Goal: Task Accomplishment & Management: Complete application form

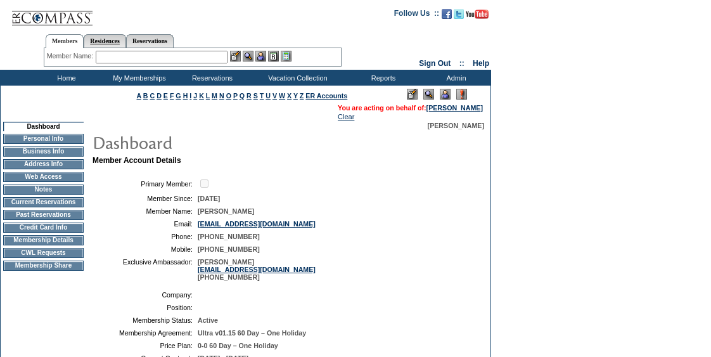
click at [105, 34] on link "Residences" at bounding box center [105, 40] width 42 height 13
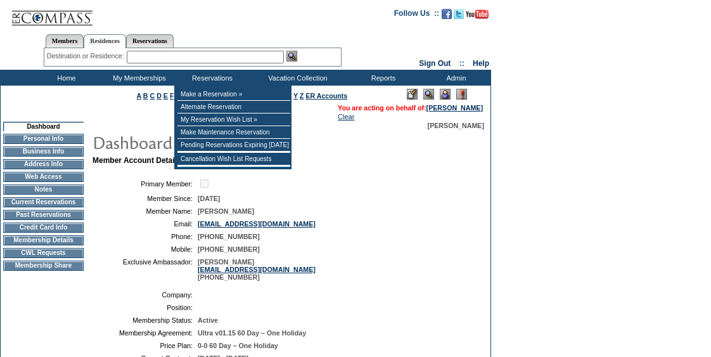
click at [240, 37] on div "Members Residences Reservations" at bounding box center [193, 38] width 298 height 20
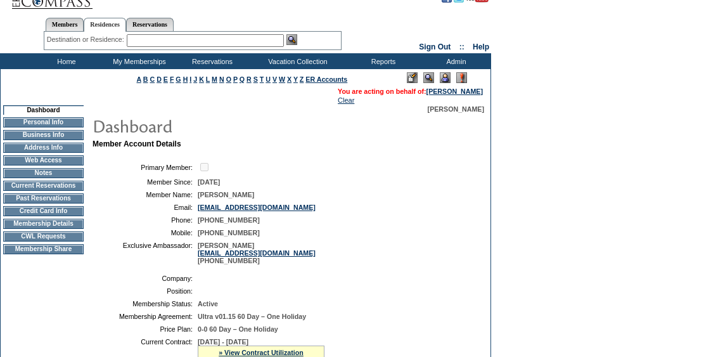
scroll to position [17, 0]
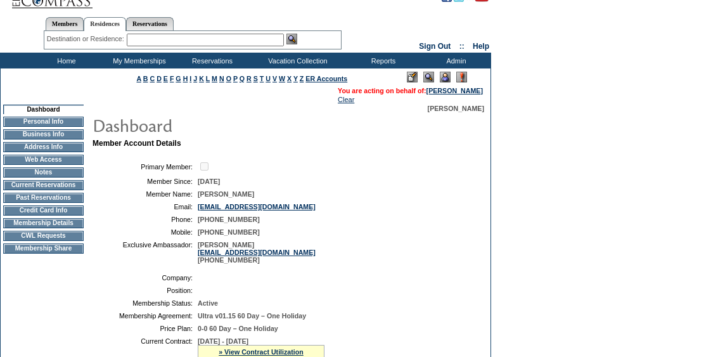
click at [56, 240] on td "CWL Requests" at bounding box center [43, 236] width 81 height 10
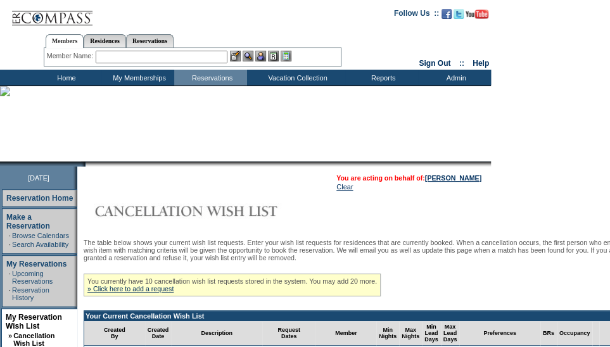
click at [75, 74] on td "Home" at bounding box center [65, 78] width 73 height 16
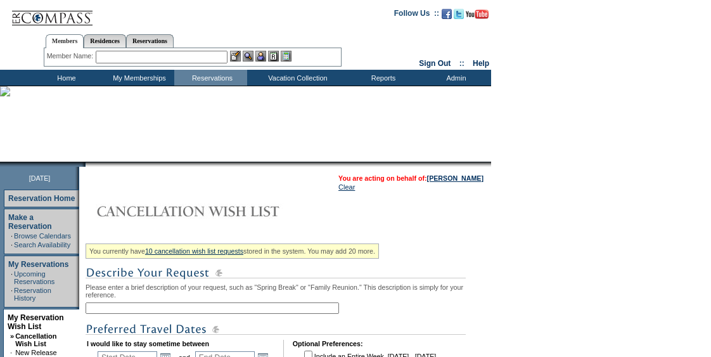
click at [200, 312] on input "text" at bounding box center [213, 307] width 254 height 11
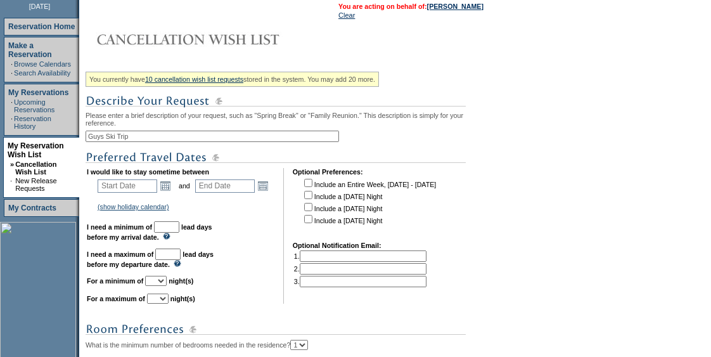
scroll to position [190, 0]
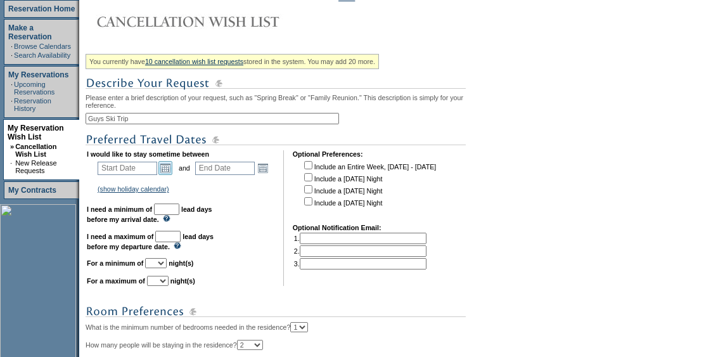
type input "Guys Ski Trip"
click at [171, 172] on link "Open the calendar popup." at bounding box center [165, 168] width 14 height 14
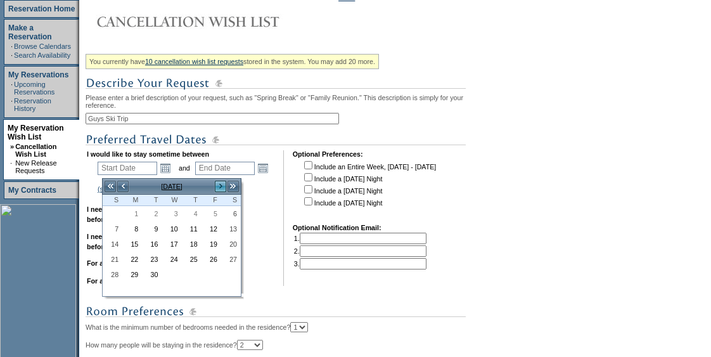
click at [222, 190] on link ">" at bounding box center [220, 186] width 13 height 13
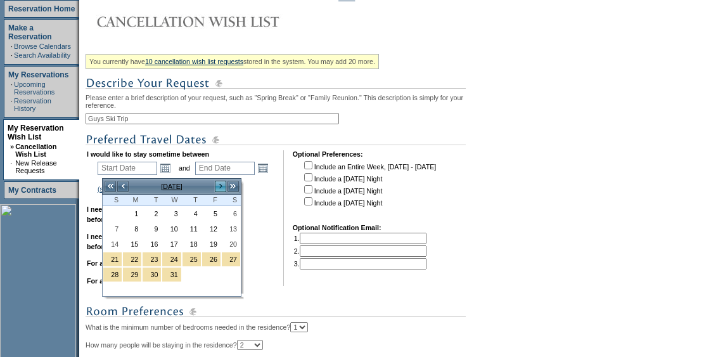
click at [222, 190] on link ">" at bounding box center [220, 186] width 13 height 13
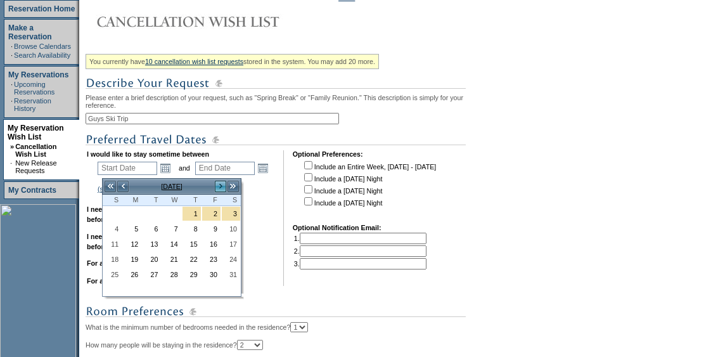
click at [222, 190] on link ">" at bounding box center [220, 186] width 13 height 13
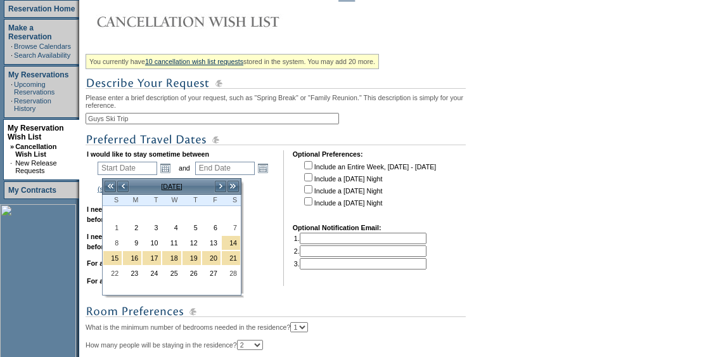
click at [260, 203] on td "I would like to stay sometime between Start Date Open the calendar popup. and E…" at bounding box center [181, 218] width 188 height 136
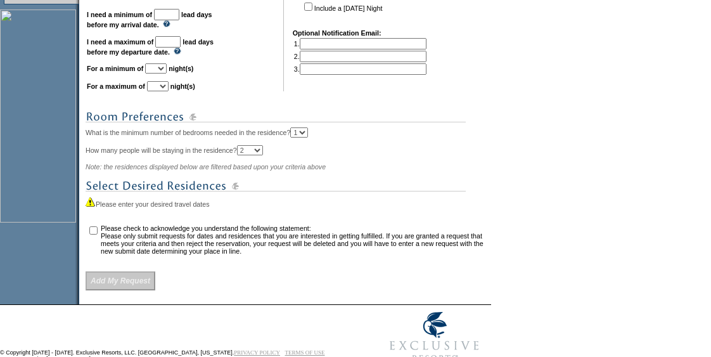
scroll to position [381, 0]
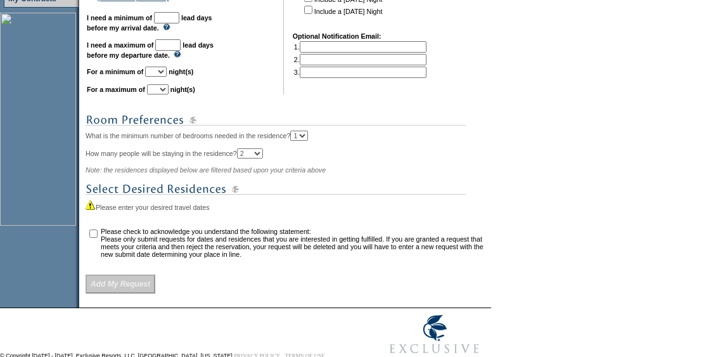
click at [167, 77] on select "1 2 3 4 5 6 7 8 9 10 11 12 13 14" at bounding box center [156, 72] width 22 height 10
select select "1"
click at [160, 72] on select "1 2 3 4 5 6 7 8 9 10 11 12 13 14" at bounding box center [156, 72] width 22 height 10
click at [169, 94] on select "1 2 3 4 5 6 7 8 9 10 11 12 13 14" at bounding box center [158, 89] width 22 height 10
select select "3"
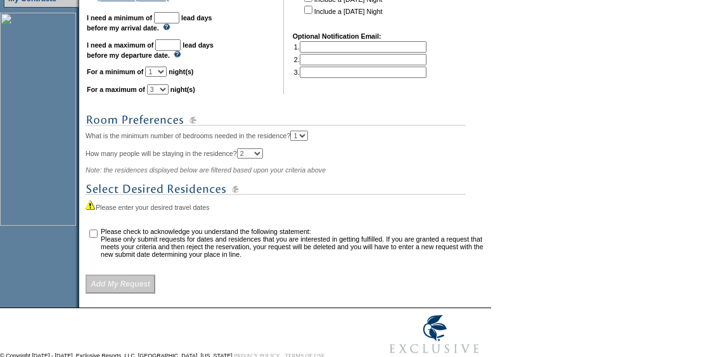
click at [162, 90] on select "1 2 3 4 5 6 7 8 9 10 11 12 13 14" at bounding box center [158, 89] width 22 height 10
click at [179, 22] on input "text" at bounding box center [166, 17] width 25 height 11
type input "30"
click at [181, 49] on input "text" at bounding box center [167, 44] width 25 height 11
type input "180"
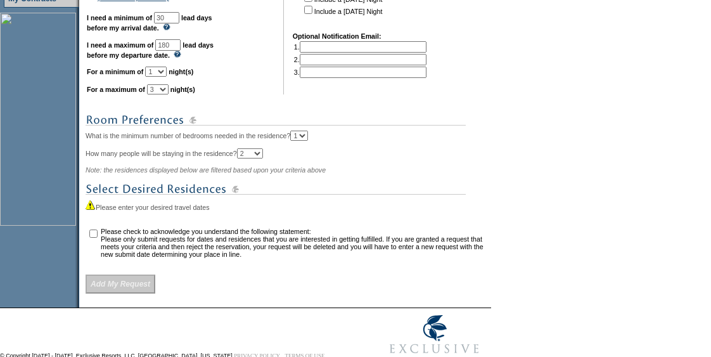
scroll to position [305, 0]
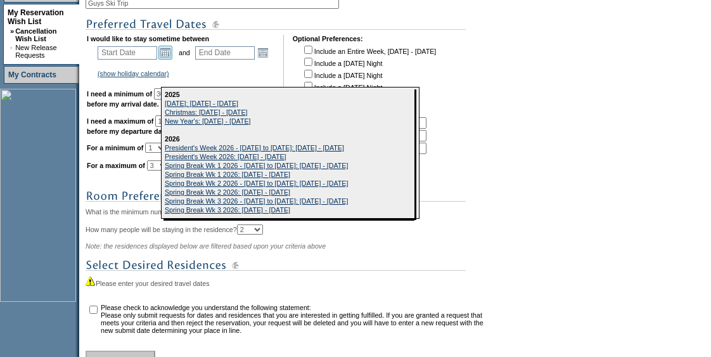
click at [171, 60] on link "Open the calendar popup." at bounding box center [165, 53] width 14 height 14
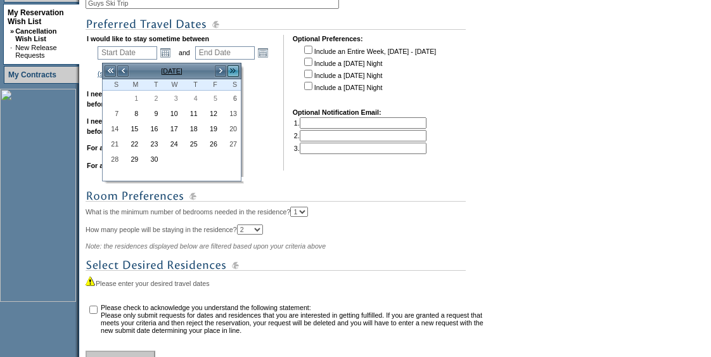
click at [237, 73] on link ">>" at bounding box center [233, 71] width 13 height 13
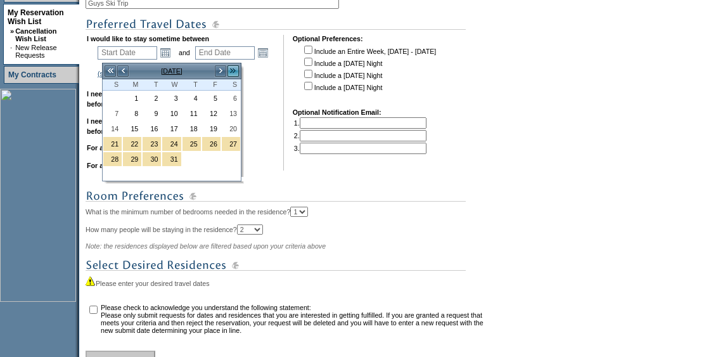
click at [237, 73] on link ">>" at bounding box center [233, 71] width 13 height 13
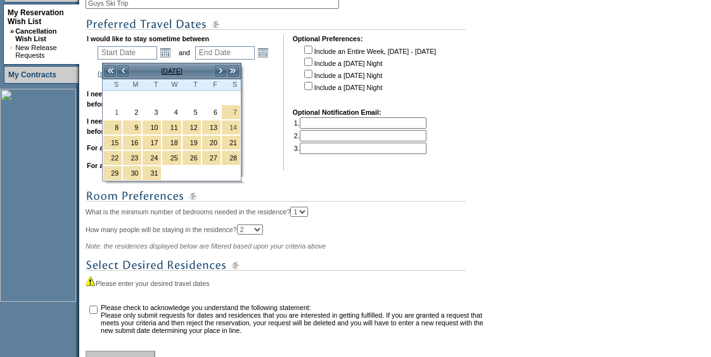
click at [221, 102] on td at bounding box center [212, 98] width 20 height 14
click at [216, 106] on link "6" at bounding box center [211, 112] width 18 height 14
type input "[DATE]"
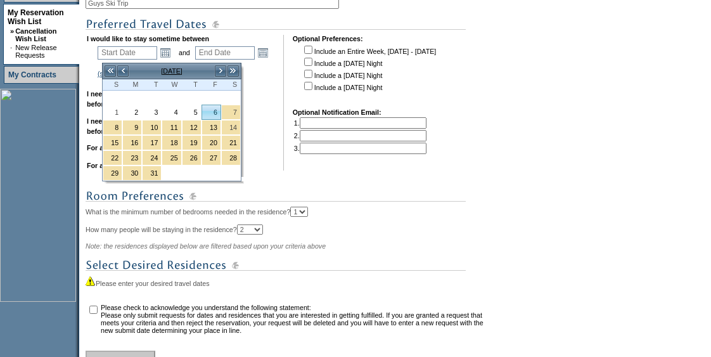
type input "[DATE]"
type input "186"
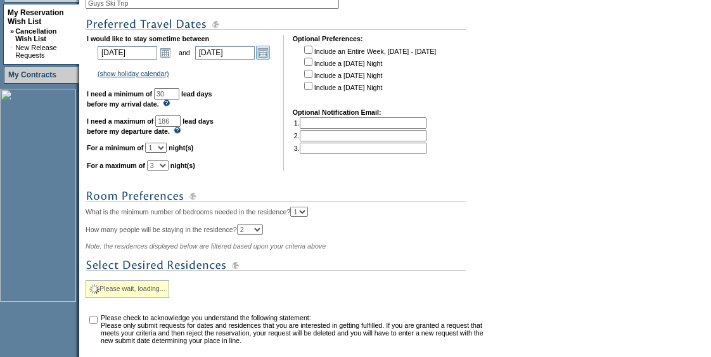
click at [270, 49] on link "Open the calendar popup." at bounding box center [263, 53] width 14 height 14
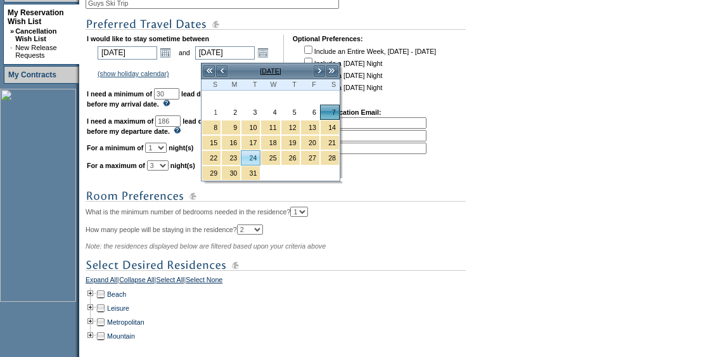
click at [248, 153] on link "24" at bounding box center [251, 158] width 18 height 14
type input "[DATE]"
type input "203"
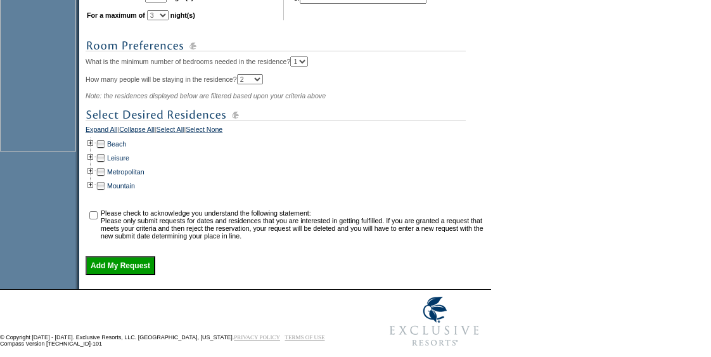
scroll to position [460, 0]
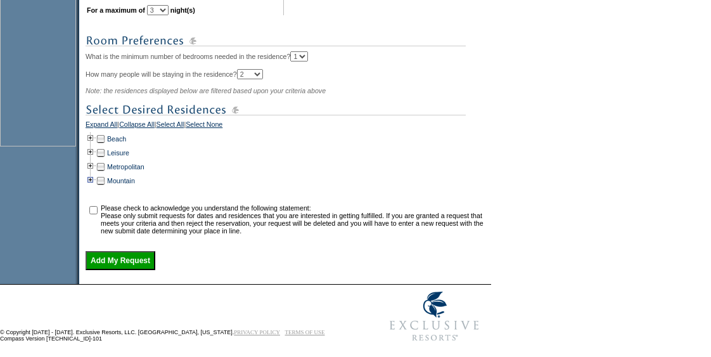
click at [96, 188] on td at bounding box center [91, 181] width 10 height 14
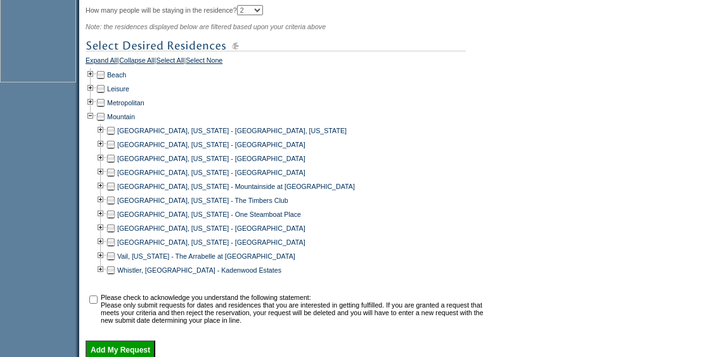
scroll to position [525, 0]
click at [488, 202] on div "[GEOGRAPHIC_DATA], [US_STATE] - The Timbers Club" at bounding box center [287, 200] width 403 height 14
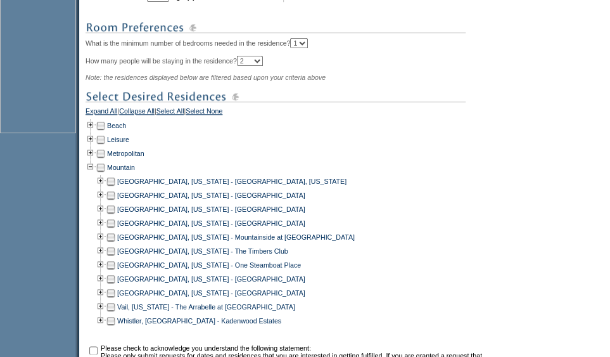
scroll to position [474, 0]
click at [114, 188] on td at bounding box center [111, 181] width 10 height 14
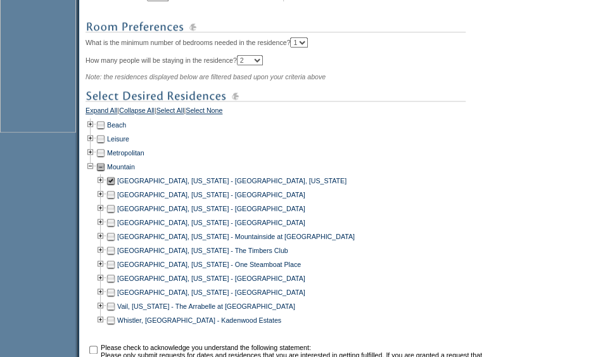
click at [116, 311] on td at bounding box center [111, 306] width 10 height 14
click at [116, 326] on td at bounding box center [111, 320] width 10 height 14
click at [115, 271] on td at bounding box center [111, 264] width 10 height 14
click at [116, 269] on td at bounding box center [111, 264] width 10 height 14
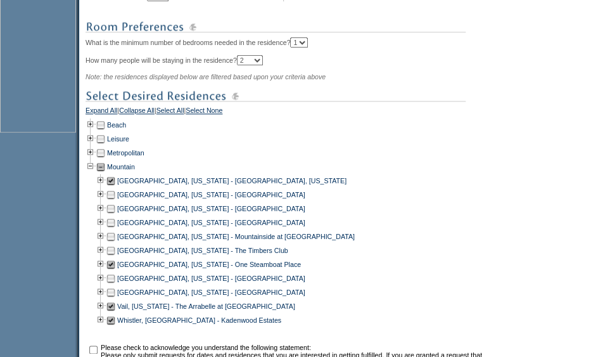
click at [114, 299] on td at bounding box center [111, 292] width 10 height 14
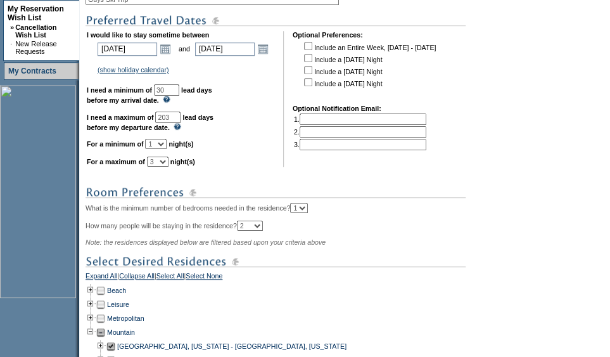
scroll to position [278, 0]
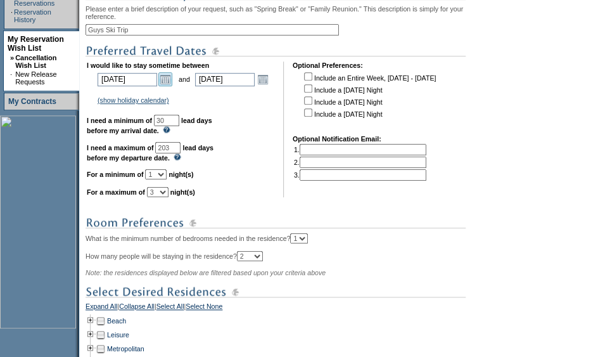
click at [166, 84] on link "Open the calendar popup." at bounding box center [165, 79] width 14 height 14
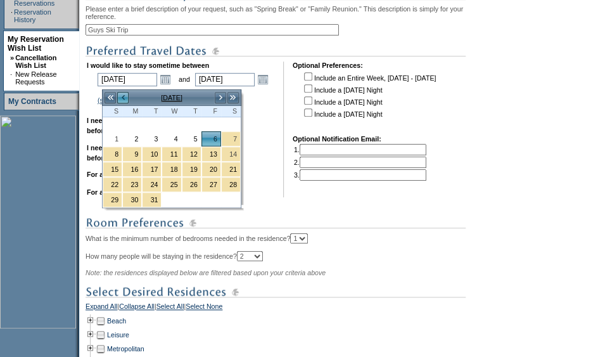
click at [124, 94] on link "<" at bounding box center [123, 97] width 13 height 13
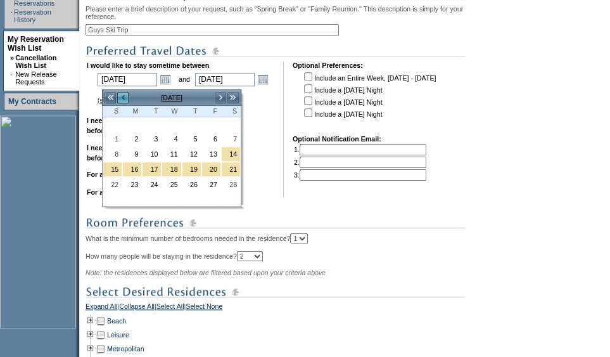
click at [124, 94] on link "<" at bounding box center [123, 97] width 13 height 13
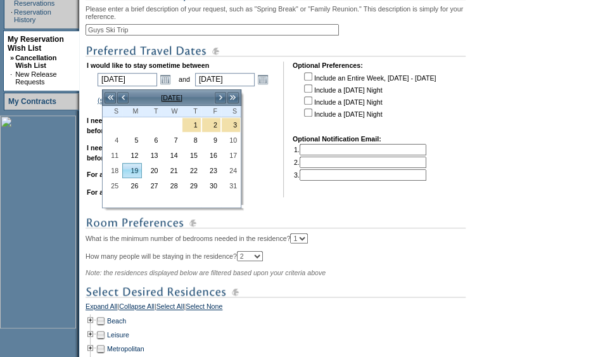
click at [131, 173] on link "19" at bounding box center [132, 171] width 18 height 14
type input "[DATE]"
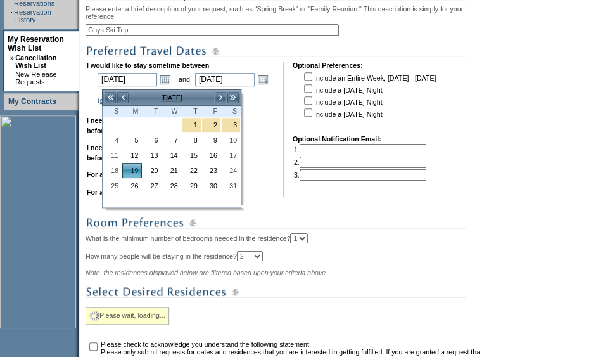
type input "[DATE]"
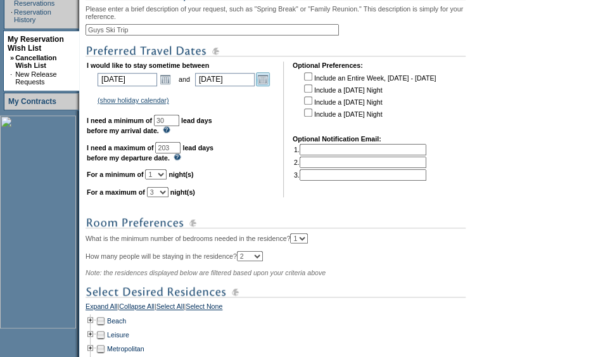
click at [269, 82] on link "Open the calendar popup." at bounding box center [263, 79] width 14 height 14
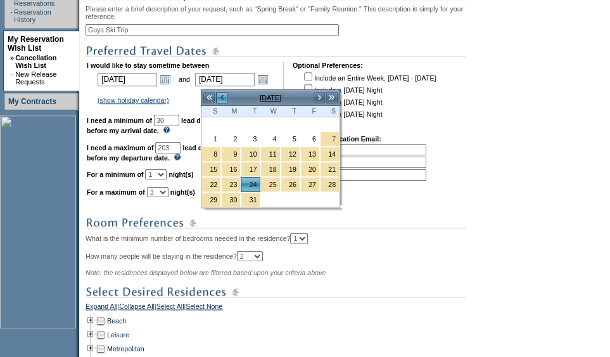
click at [222, 97] on link "<" at bounding box center [222, 97] width 13 height 13
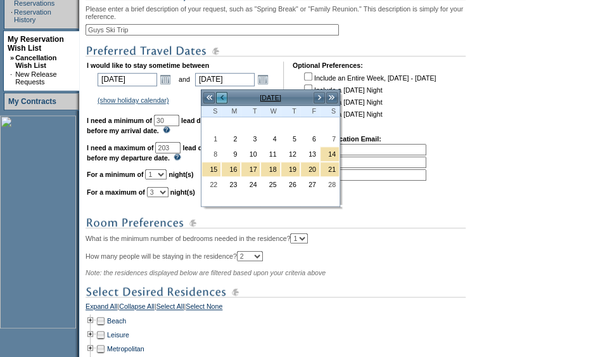
click at [222, 97] on link "<" at bounding box center [222, 97] width 13 height 13
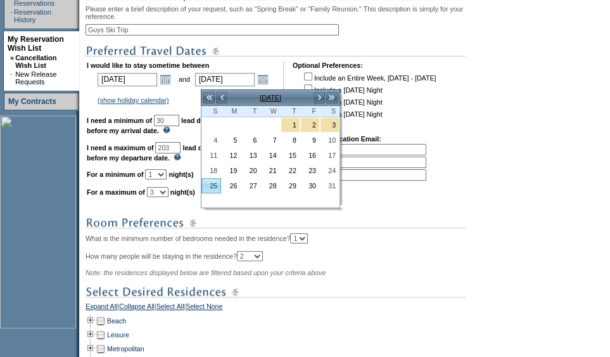
click at [209, 181] on link "25" at bounding box center [211, 186] width 18 height 14
type input "[DATE]"
type input "145"
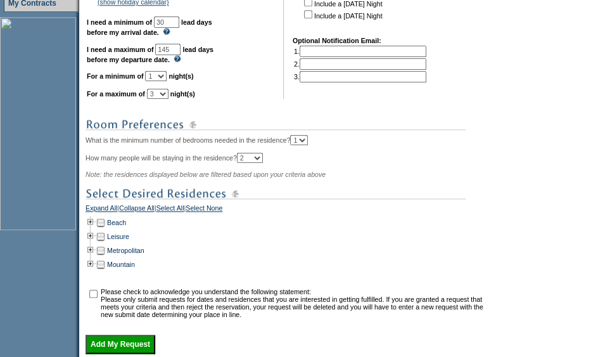
scroll to position [380, 0]
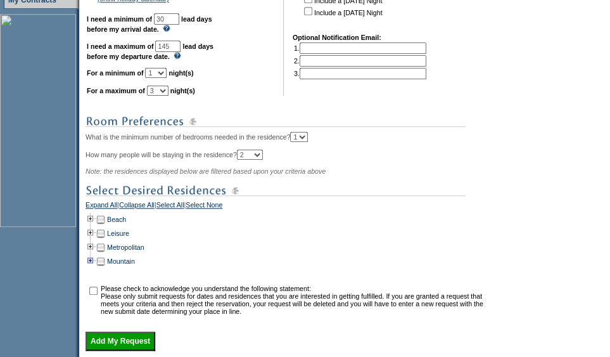
click at [96, 264] on td at bounding box center [91, 261] width 10 height 14
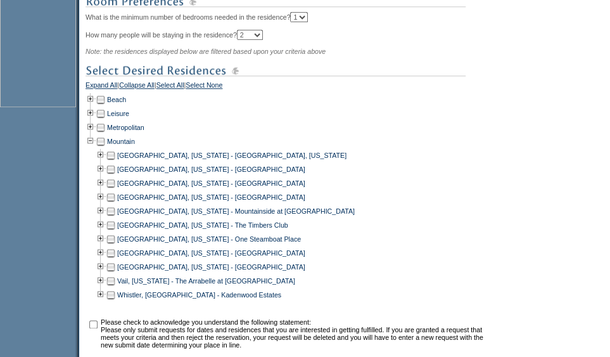
scroll to position [503, 0]
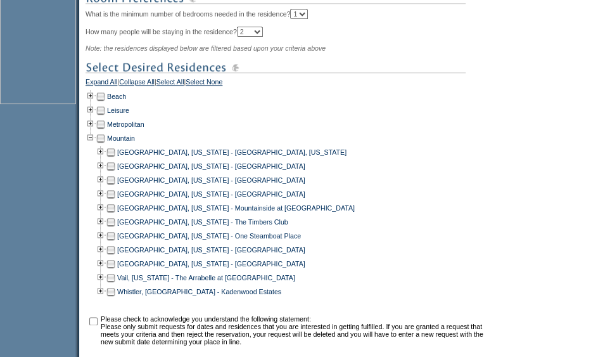
click at [115, 158] on td at bounding box center [111, 152] width 10 height 14
click at [115, 242] on td at bounding box center [111, 236] width 10 height 14
click at [113, 269] on td at bounding box center [111, 264] width 10 height 14
click at [114, 280] on td at bounding box center [111, 278] width 10 height 14
click at [116, 296] on td at bounding box center [111, 292] width 10 height 14
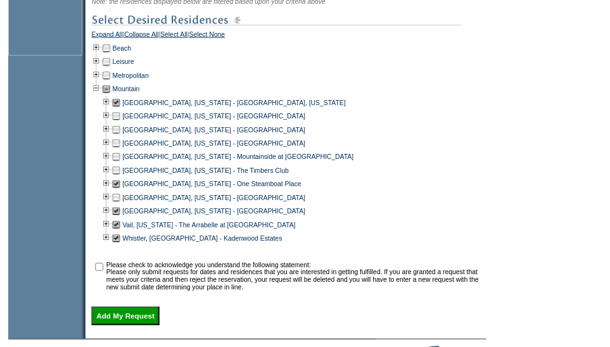
scroll to position [553, 0]
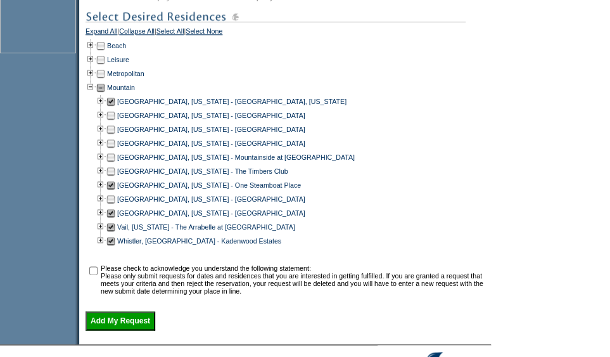
click at [96, 274] on input "checkbox" at bounding box center [93, 270] width 8 height 8
checkbox input "true"
click at [132, 328] on input "Add My Request" at bounding box center [121, 320] width 70 height 19
